Goal: Task Accomplishment & Management: Manage account settings

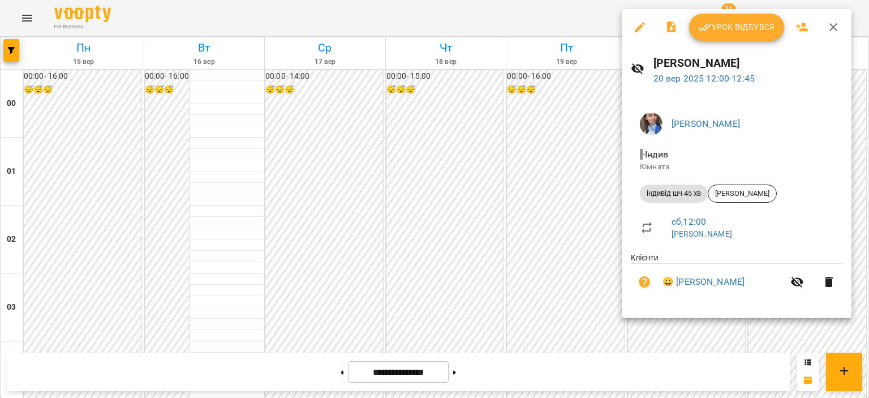
scroll to position [792, 0]
click at [749, 31] on span "Урок відбувся" at bounding box center [736, 27] width 77 height 14
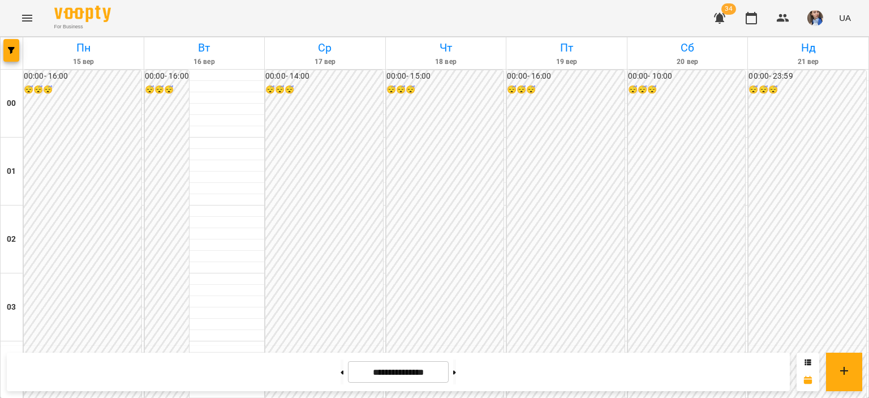
scroll to position [962, 0]
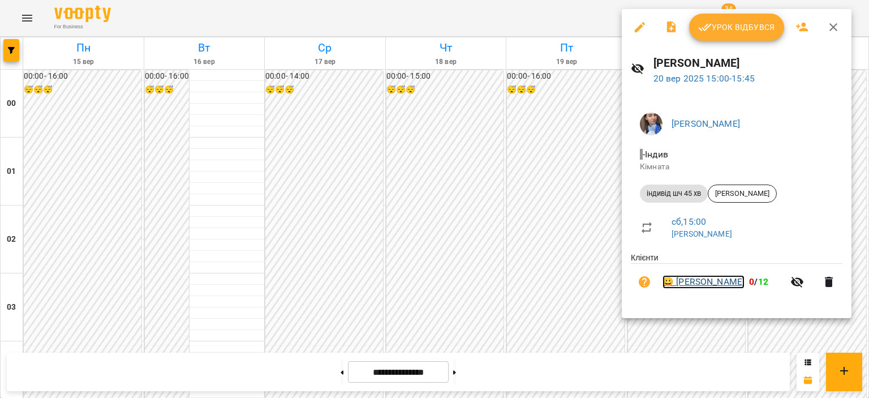
click at [700, 280] on link "😀 [PERSON_NAME]" at bounding box center [704, 282] width 82 height 14
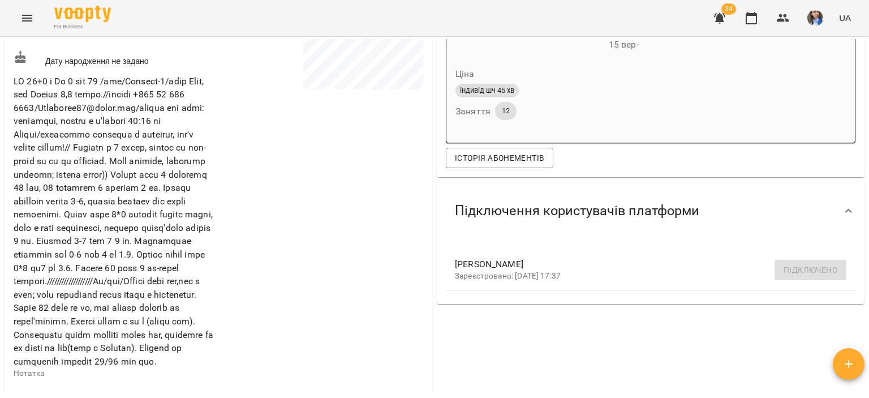
scroll to position [283, 0]
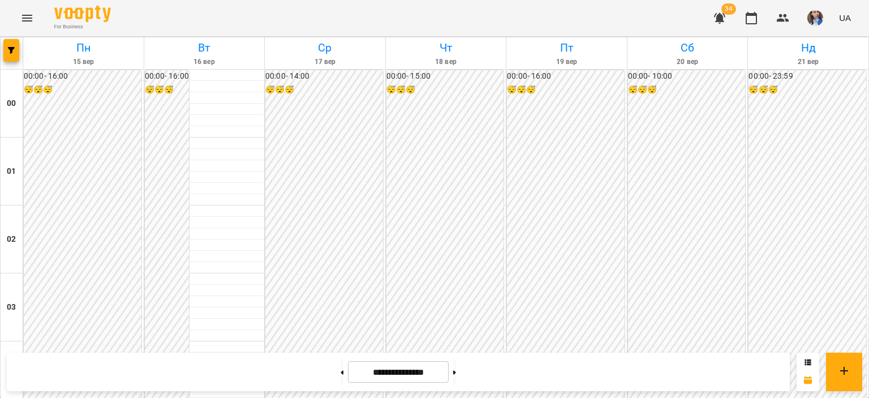
scroll to position [962, 0]
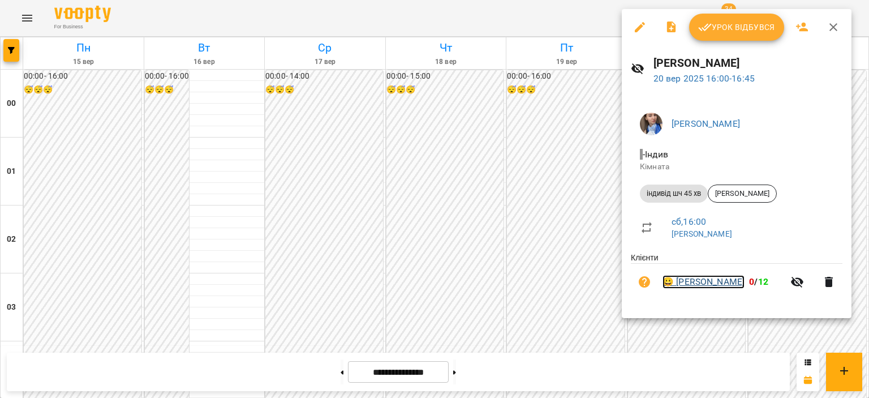
click at [673, 280] on link "😀 [PERSON_NAME]" at bounding box center [704, 282] width 82 height 14
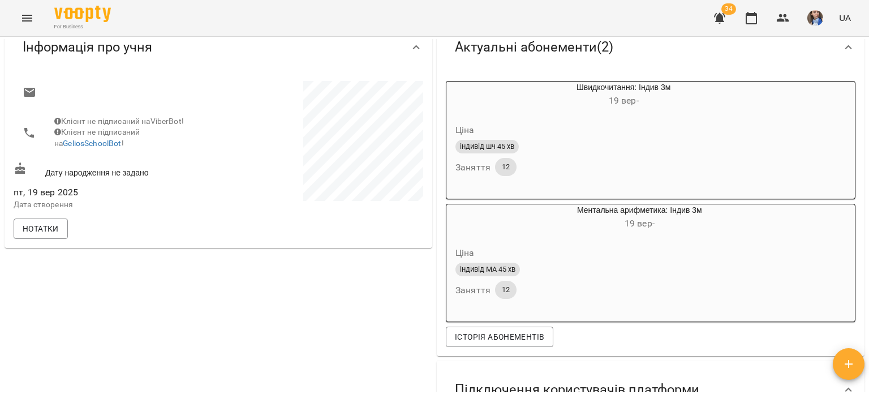
scroll to position [226, 0]
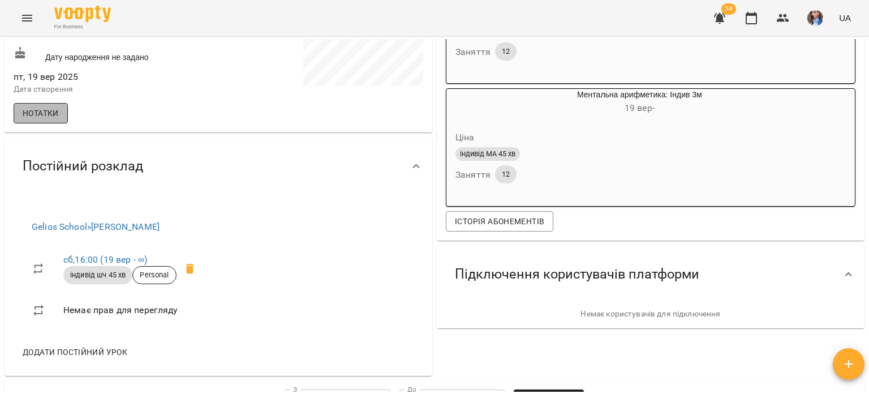
click at [18, 119] on button "Нотатки" at bounding box center [41, 113] width 54 height 20
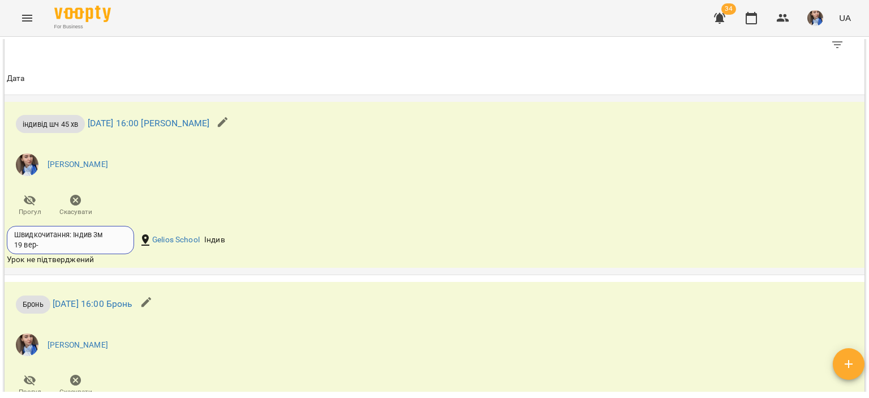
scroll to position [849, 0]
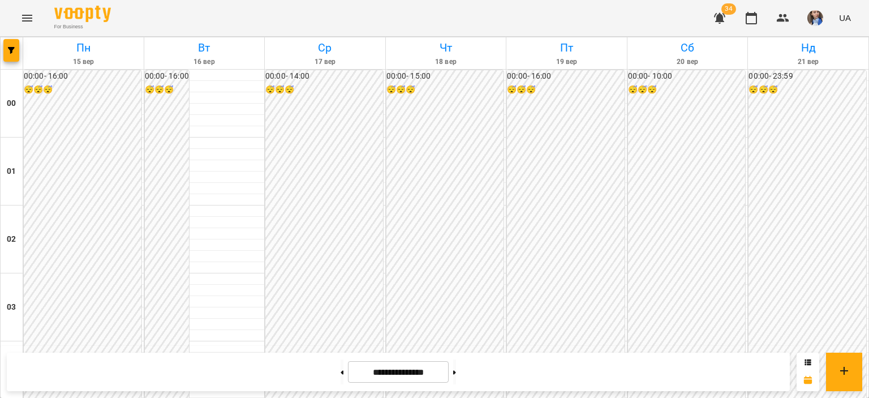
scroll to position [849, 0]
